Goal: Transaction & Acquisition: Obtain resource

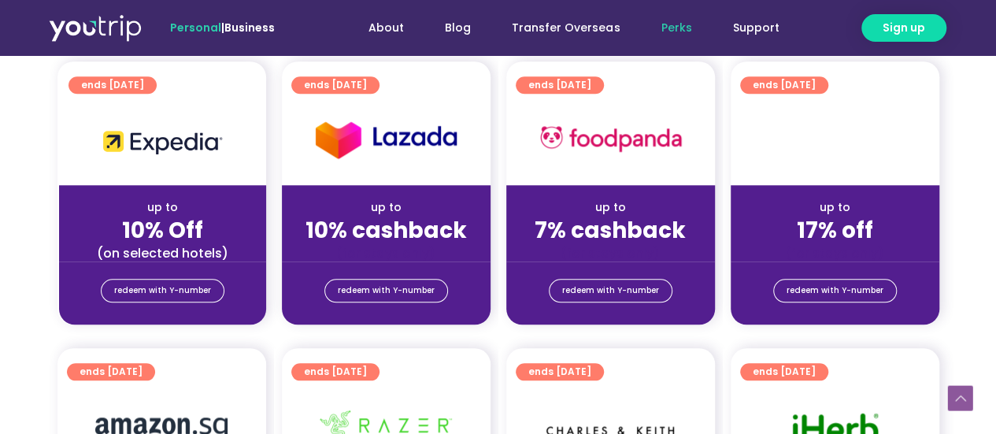
scroll to position [709, 0]
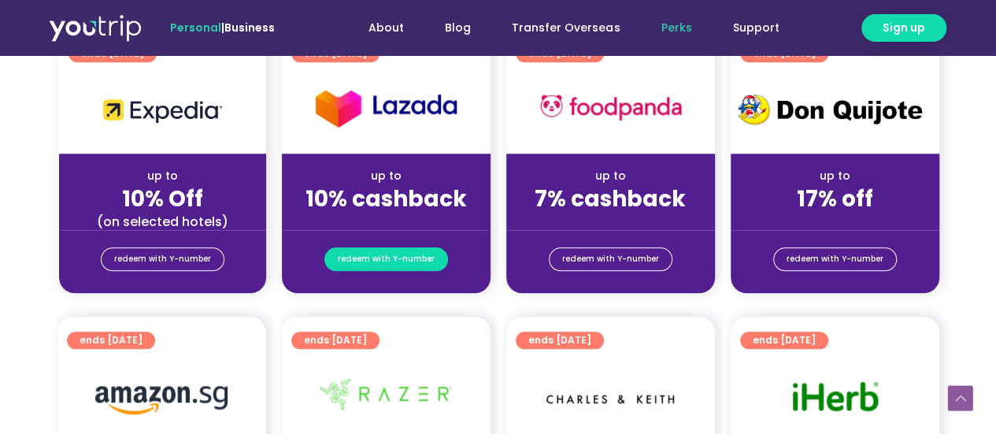
click at [387, 256] on span "redeem with Y-number" at bounding box center [386, 259] width 97 height 22
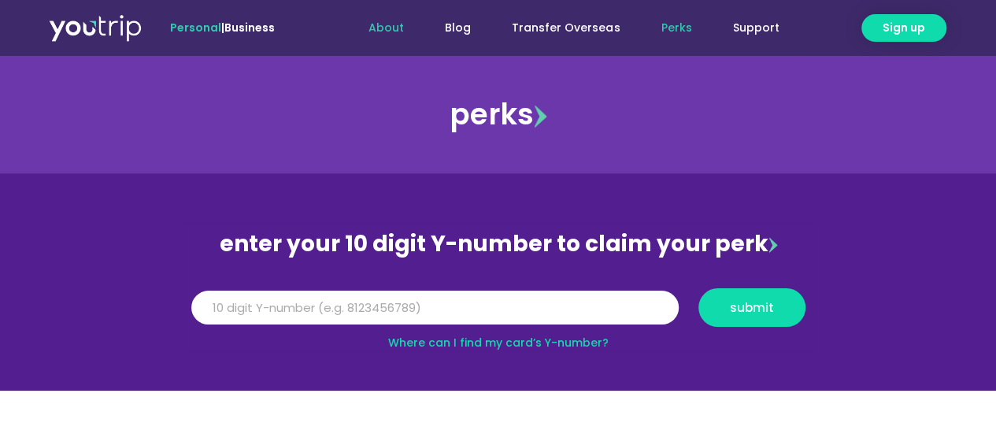
click at [402, 23] on link "About" at bounding box center [386, 27] width 76 height 29
click at [746, 24] on link "Support" at bounding box center [755, 27] width 87 height 29
click at [472, 34] on link "Blog" at bounding box center [457, 27] width 67 height 29
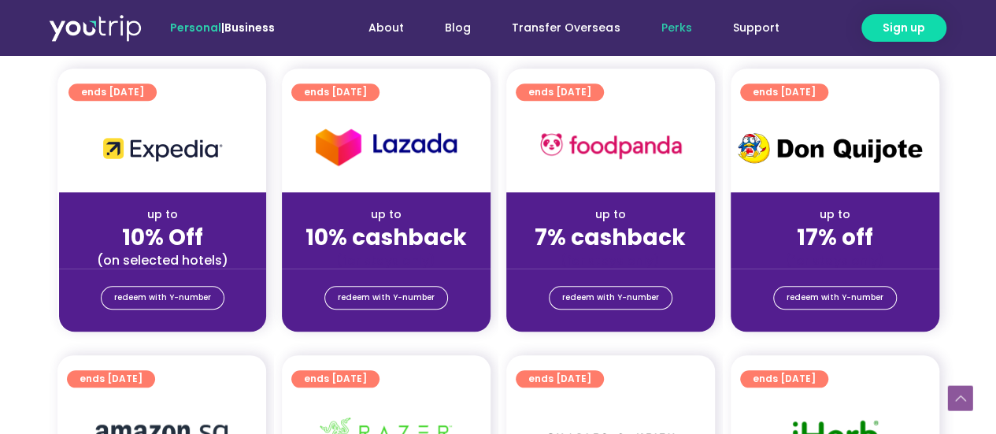
scroll to position [709, 0]
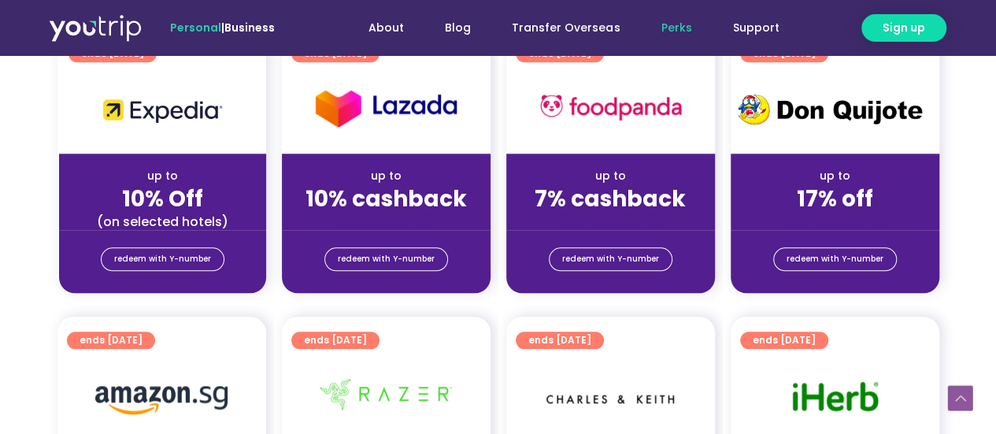
click at [389, 202] on strong "10% cashback" at bounding box center [385, 198] width 161 height 31
click at [403, 265] on span "redeem with Y-number" at bounding box center [386, 259] width 97 height 22
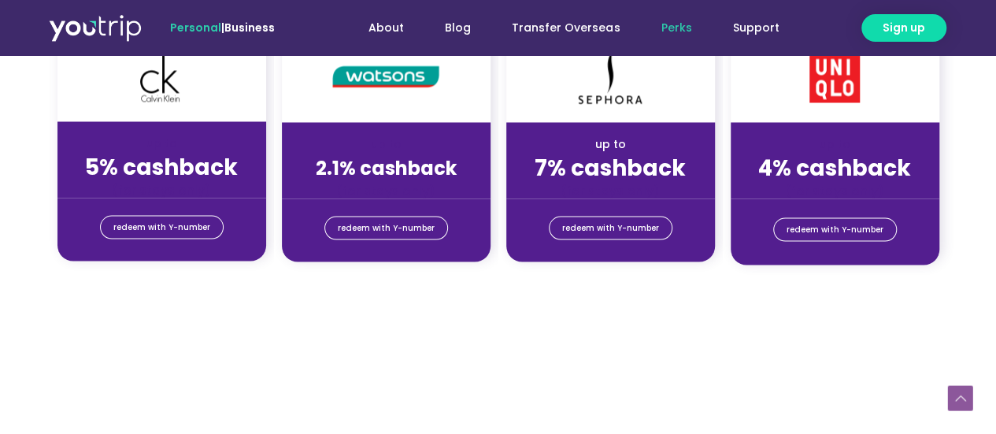
scroll to position [773, 0]
